Goal: Task Accomplishment & Management: Manage account settings

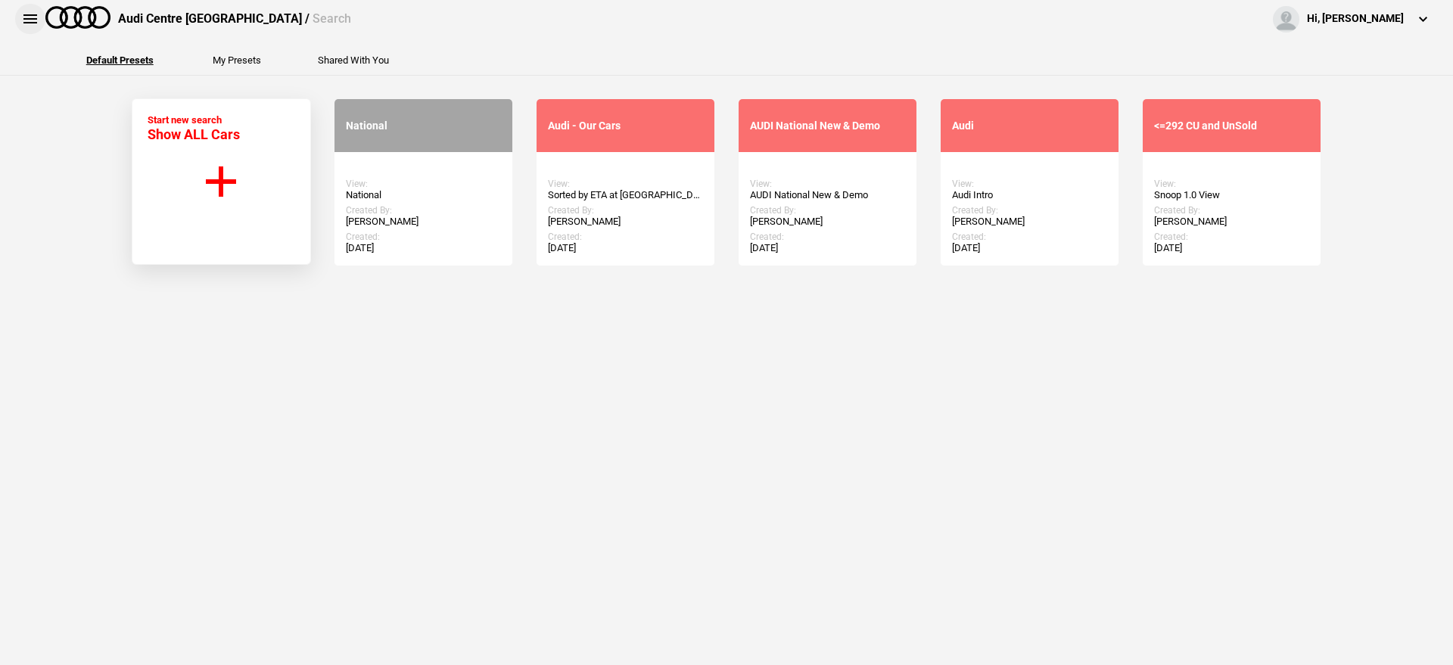
click at [35, 23] on button at bounding box center [30, 19] width 30 height 30
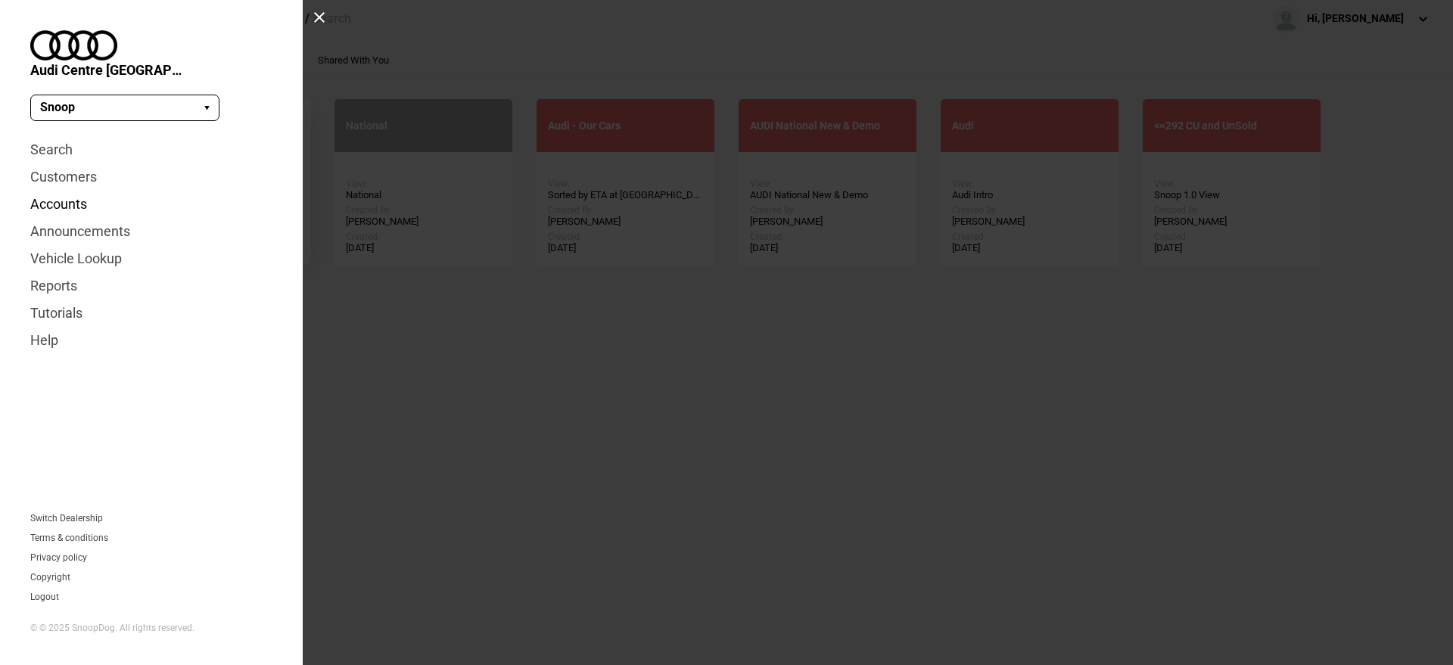
click at [67, 195] on link "Accounts" at bounding box center [151, 204] width 242 height 27
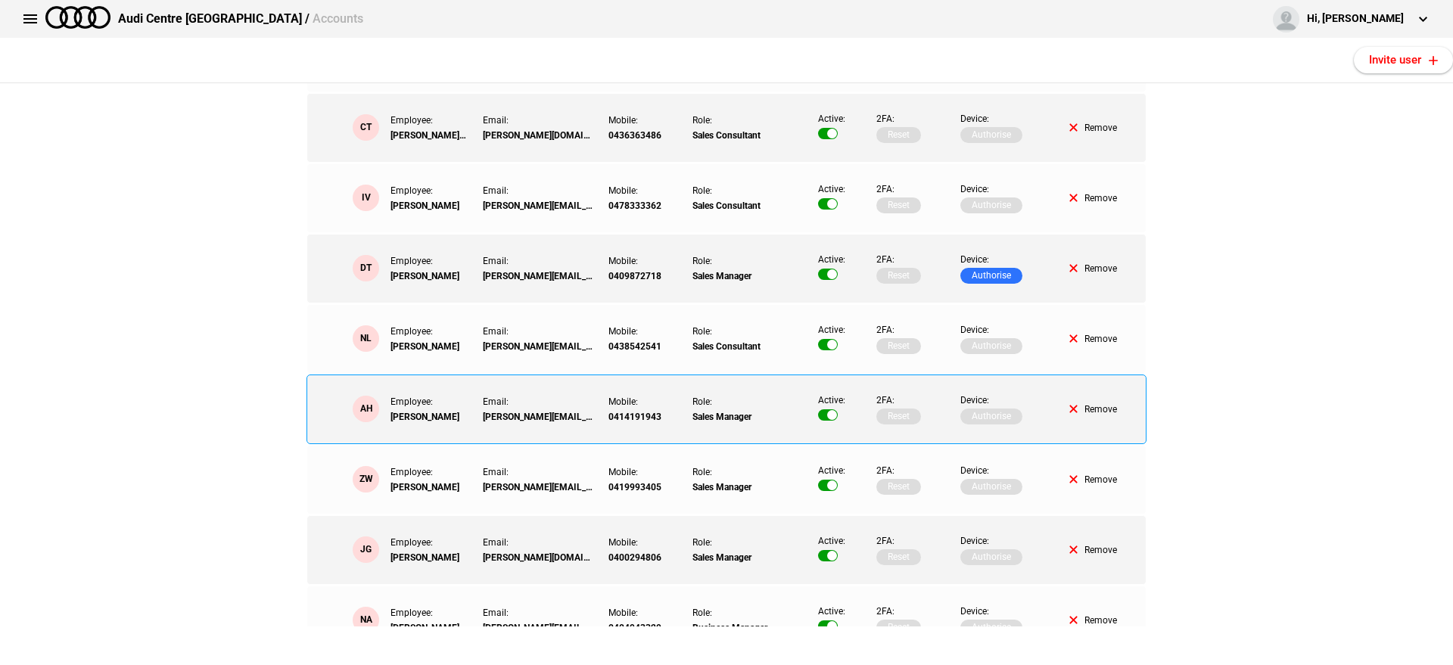
scroll to position [852, 0]
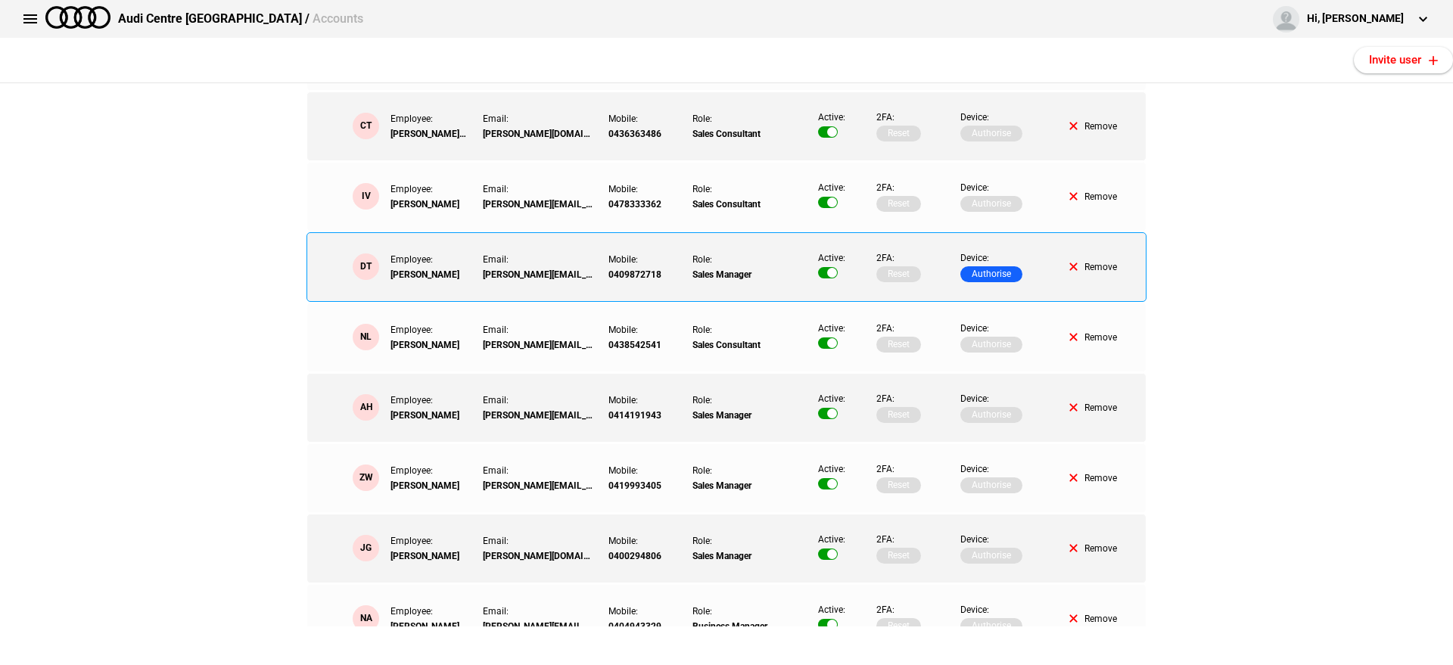
click at [992, 270] on button "Authorise" at bounding box center [992, 274] width 62 height 16
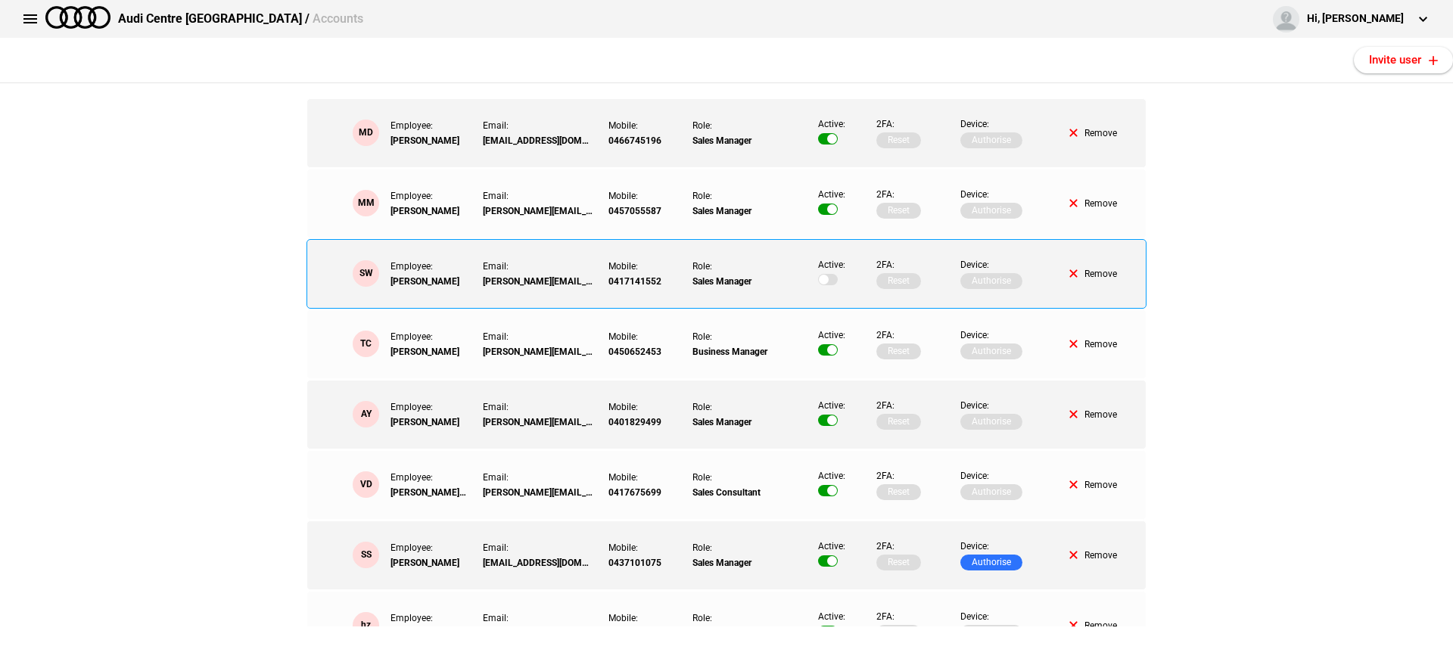
click at [1095, 270] on button "Remove" at bounding box center [1094, 273] width 48 height 9
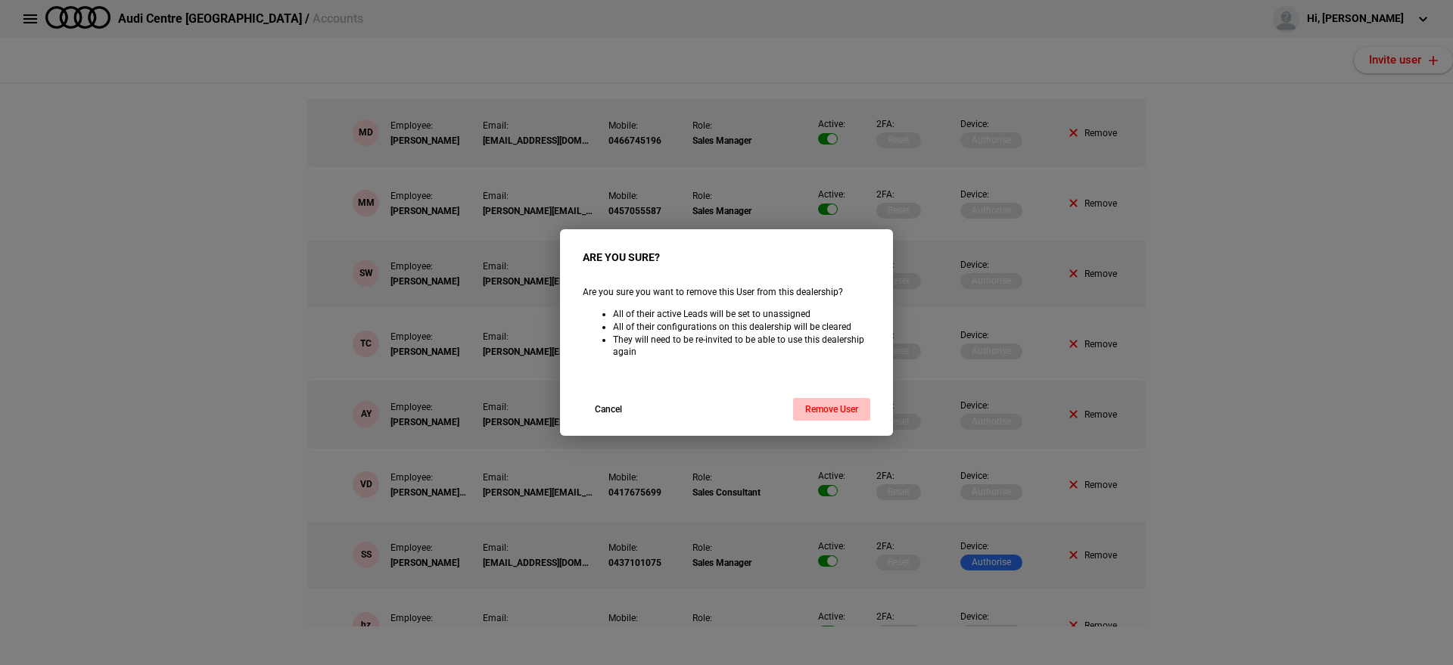
click at [809, 401] on button "Remove User" at bounding box center [831, 409] width 77 height 23
